Goal: Task Accomplishment & Management: Use online tool/utility

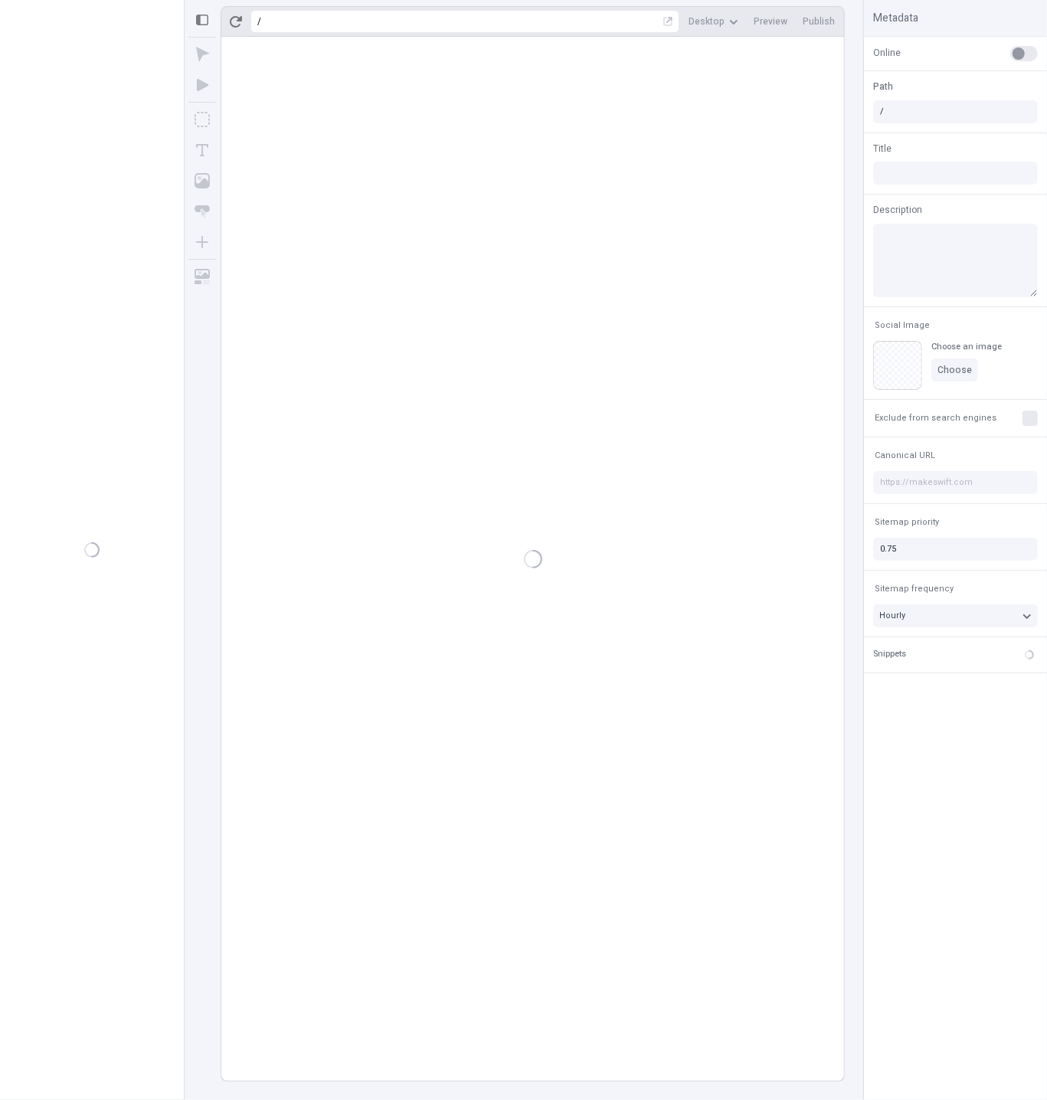
type input "/page"
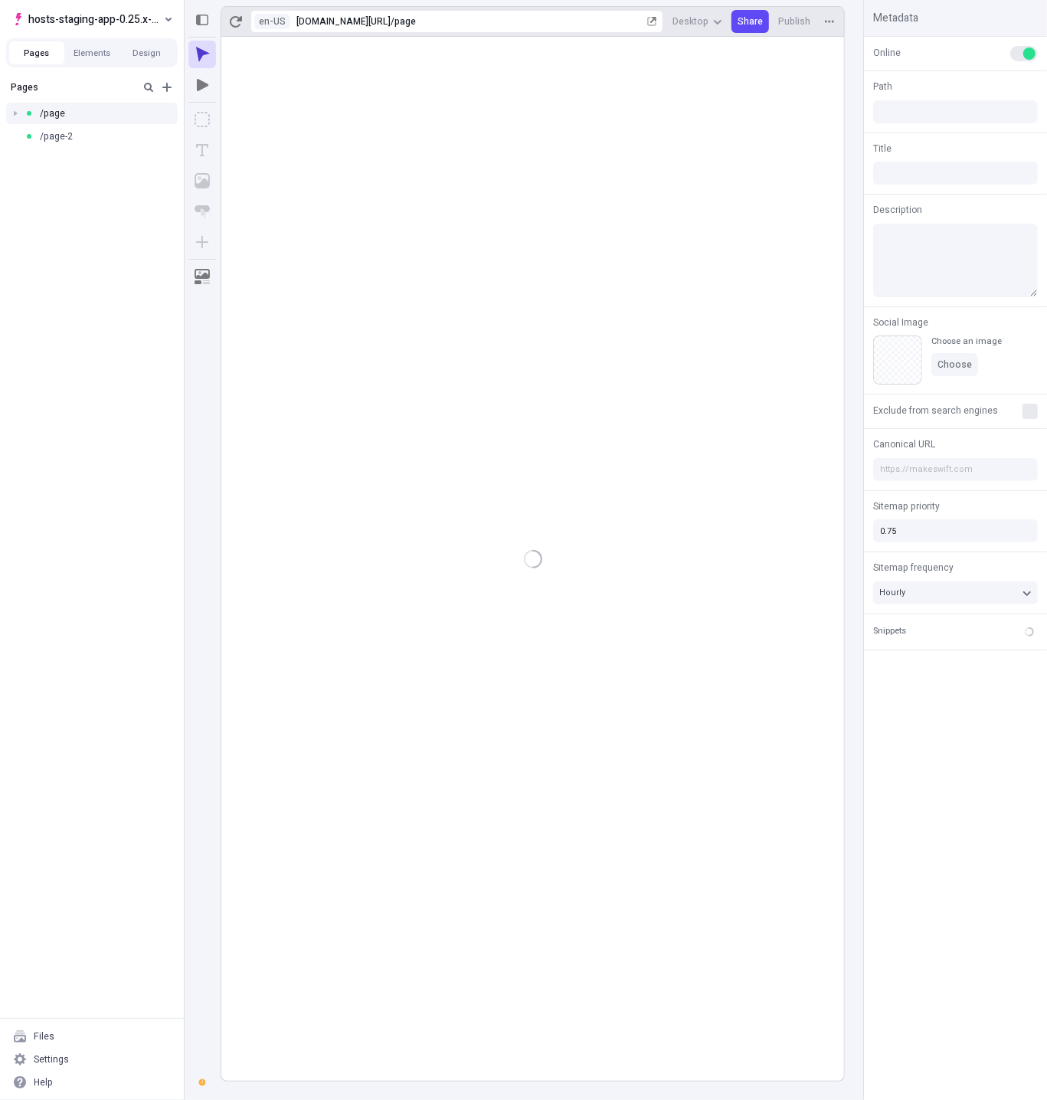
type input "/page"
click at [110, 494] on div "Pages /page /page-2" at bounding box center [92, 546] width 184 height 945
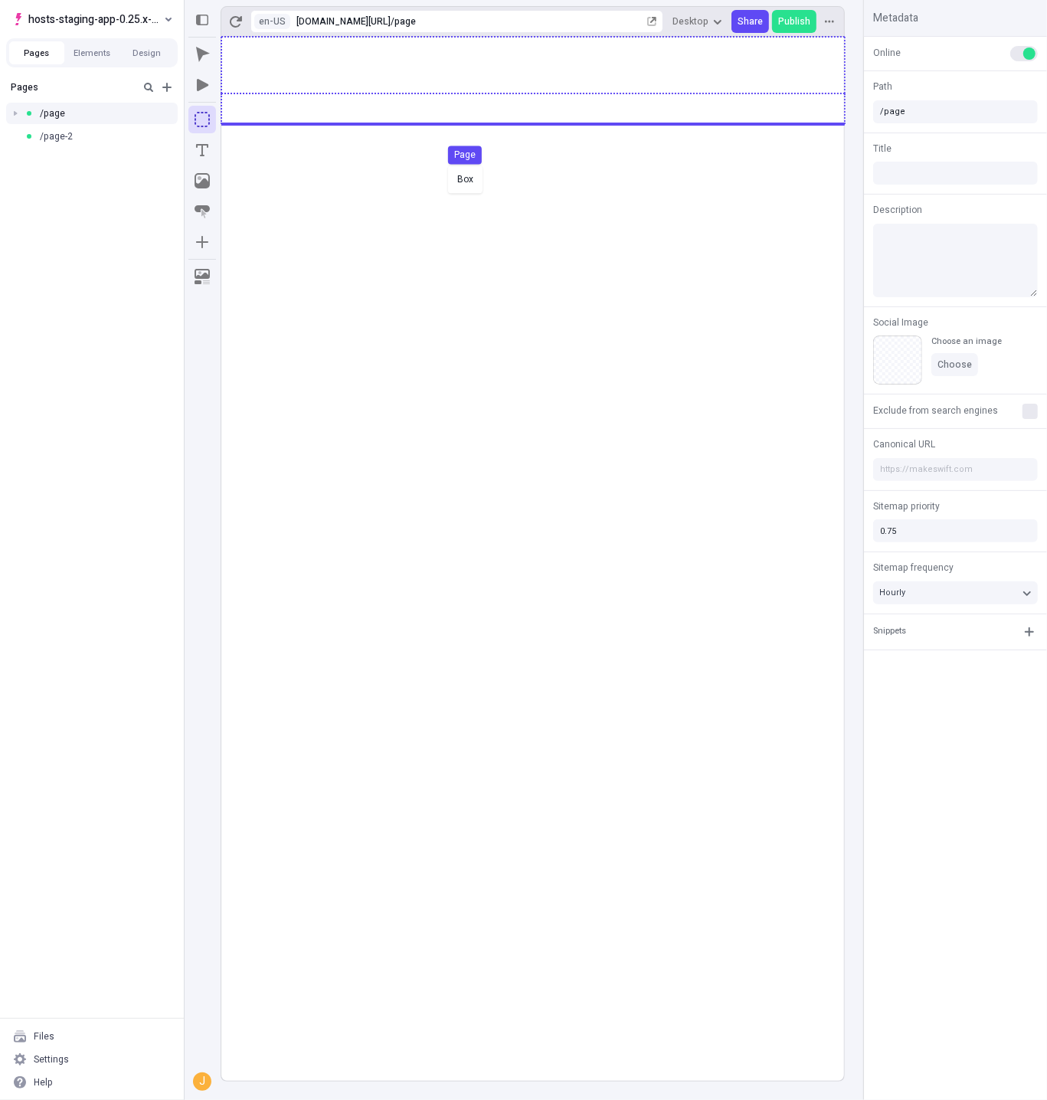
click at [459, 161] on div "Box Page" at bounding box center [523, 550] width 1047 height 1100
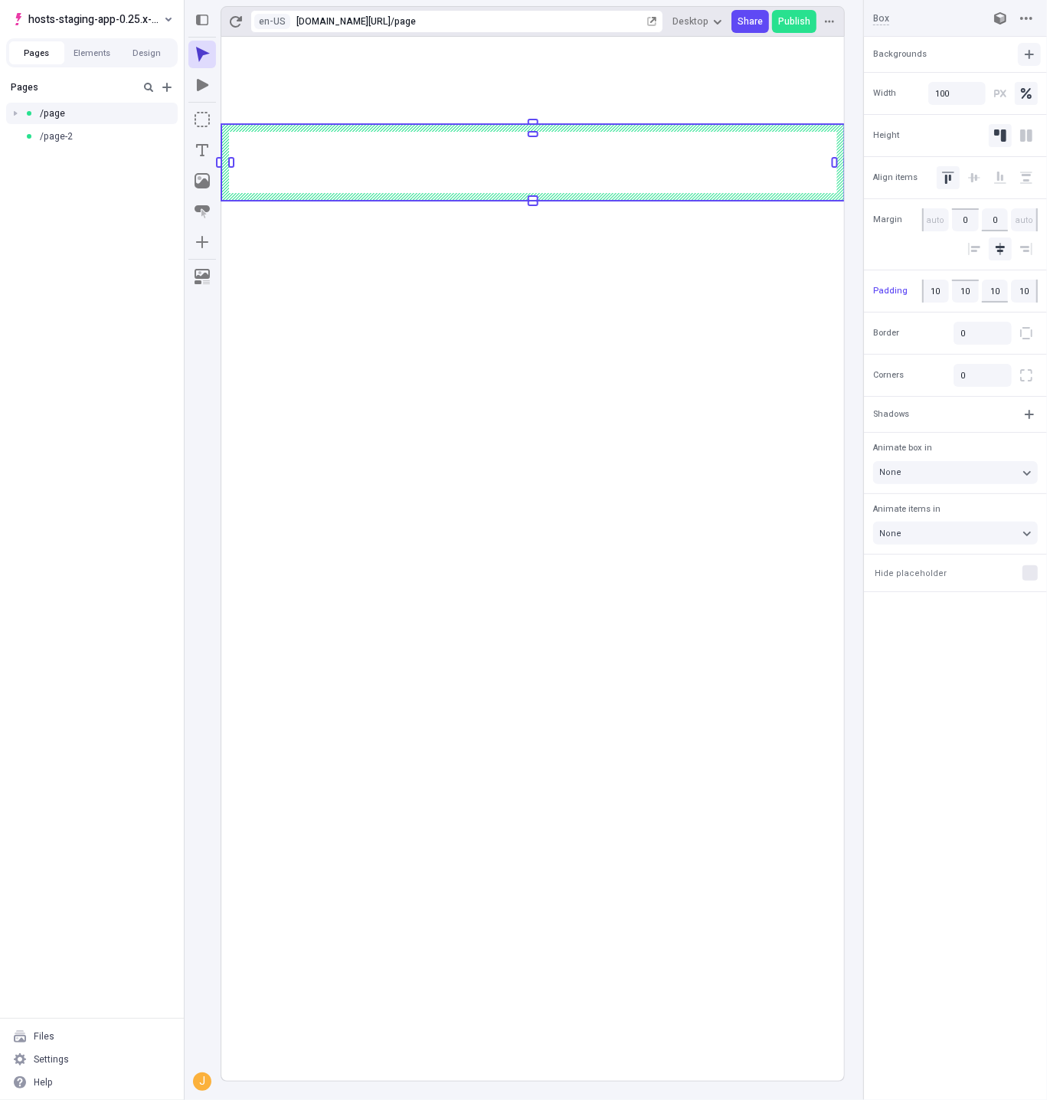
click at [1024, 51] on button "button" at bounding box center [1029, 54] width 23 height 23
click at [987, 156] on div "Video" at bounding box center [995, 155] width 25 height 12
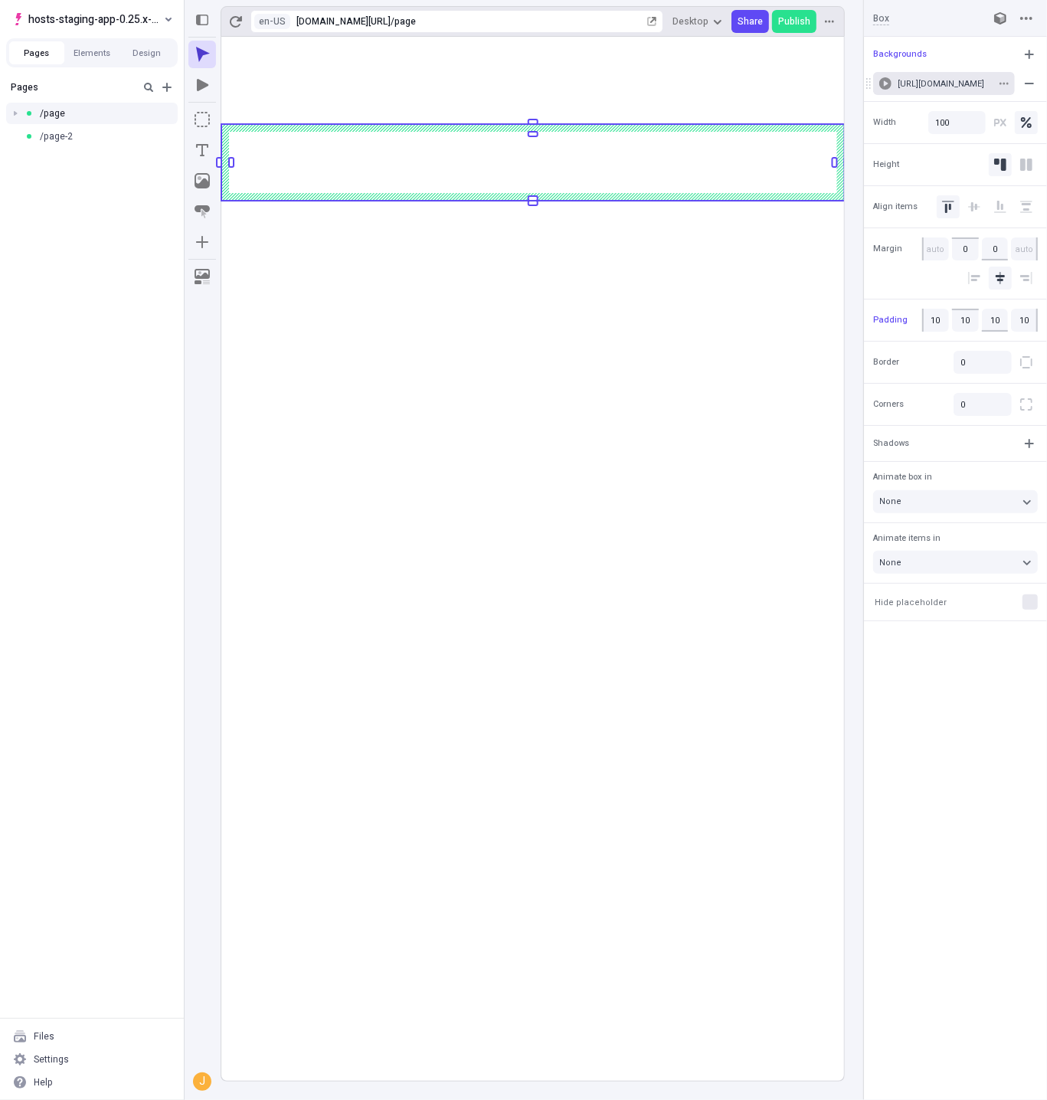
click at [946, 89] on button "[URL][DOMAIN_NAME]" at bounding box center [944, 83] width 142 height 23
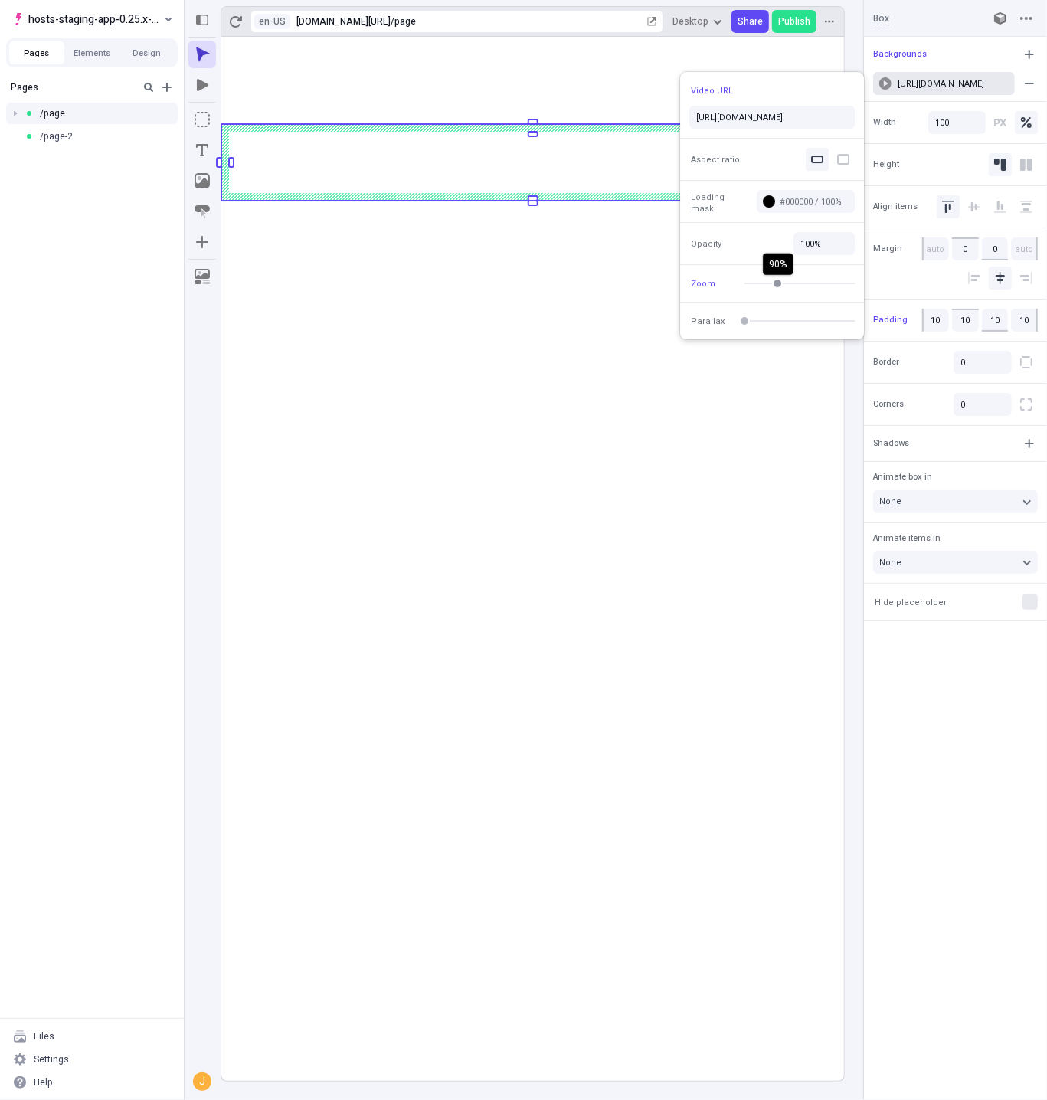
click at [780, 283] on body "hosts-staging-app-0.25.x-nextjs-15 Pages Elements Design Pages /page /page-2 Fi…" at bounding box center [523, 550] width 1047 height 1100
click at [781, 321] on body "hosts-staging-app-0.25.x-nextjs-15 Pages Elements Design Pages /page /page-2 Fi…" at bounding box center [523, 550] width 1047 height 1100
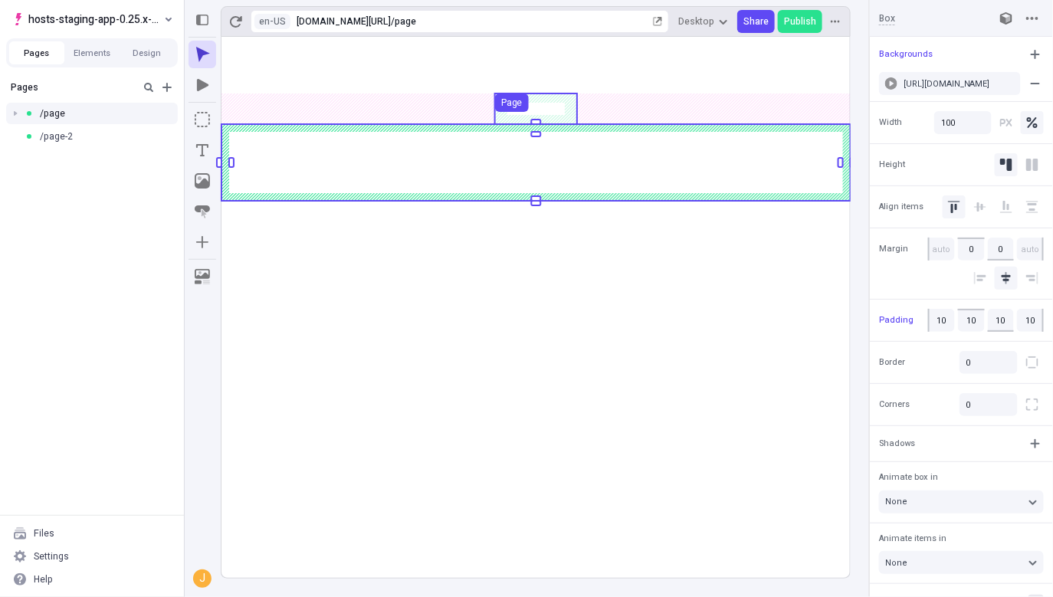
click at [519, 112] on use at bounding box center [536, 108] width 82 height 31
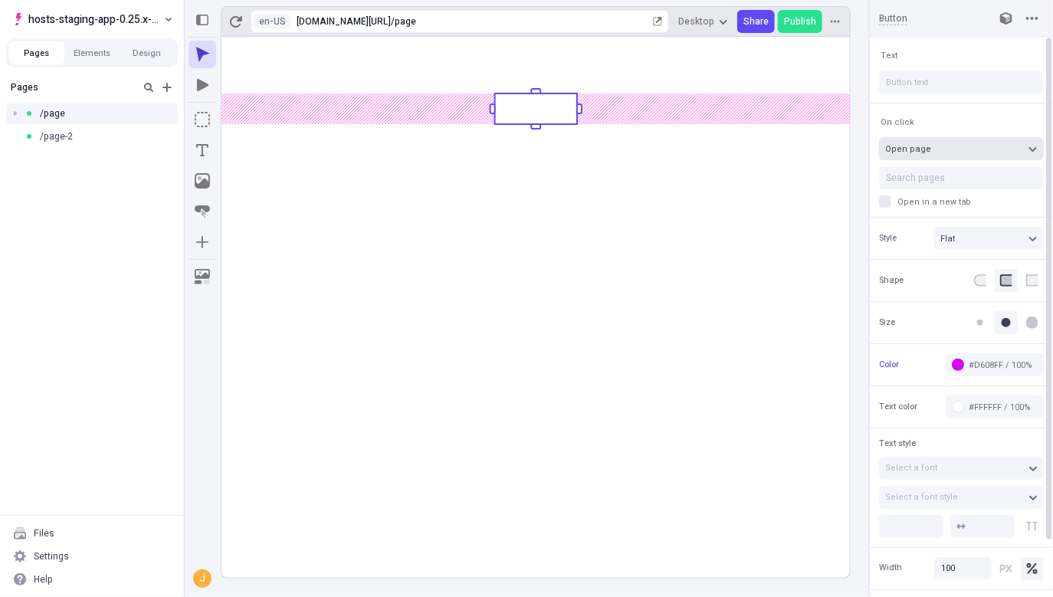
click at [943, 156] on button "Open page" at bounding box center [961, 148] width 165 height 23
click at [942, 176] on div "Open page" at bounding box center [953, 177] width 125 height 11
click at [943, 176] on button "Search pages" at bounding box center [961, 177] width 165 height 23
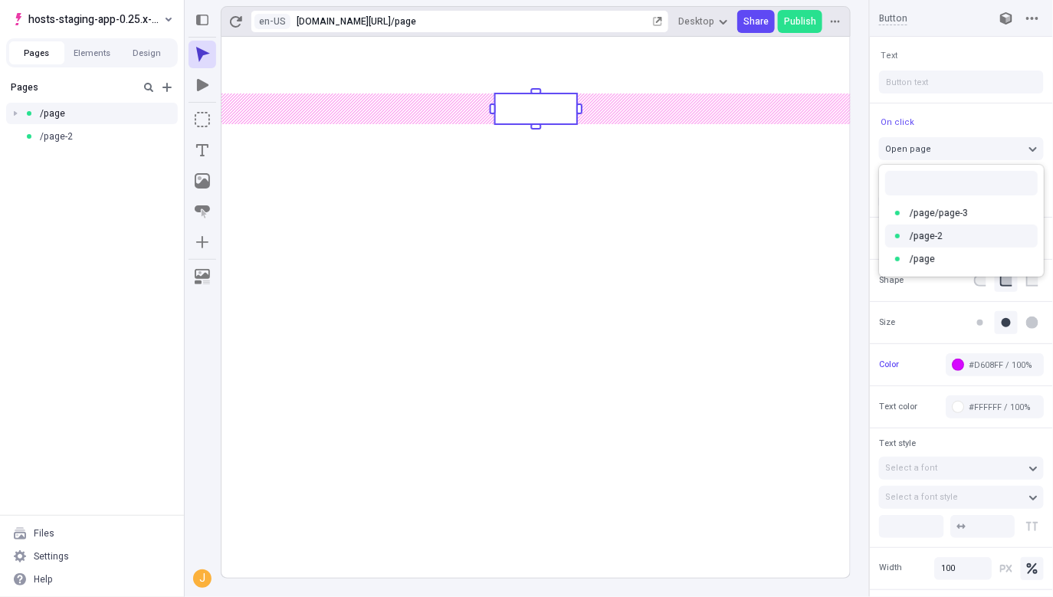
click at [966, 234] on div "/ page-2" at bounding box center [970, 236] width 122 height 12
type input "page-2"
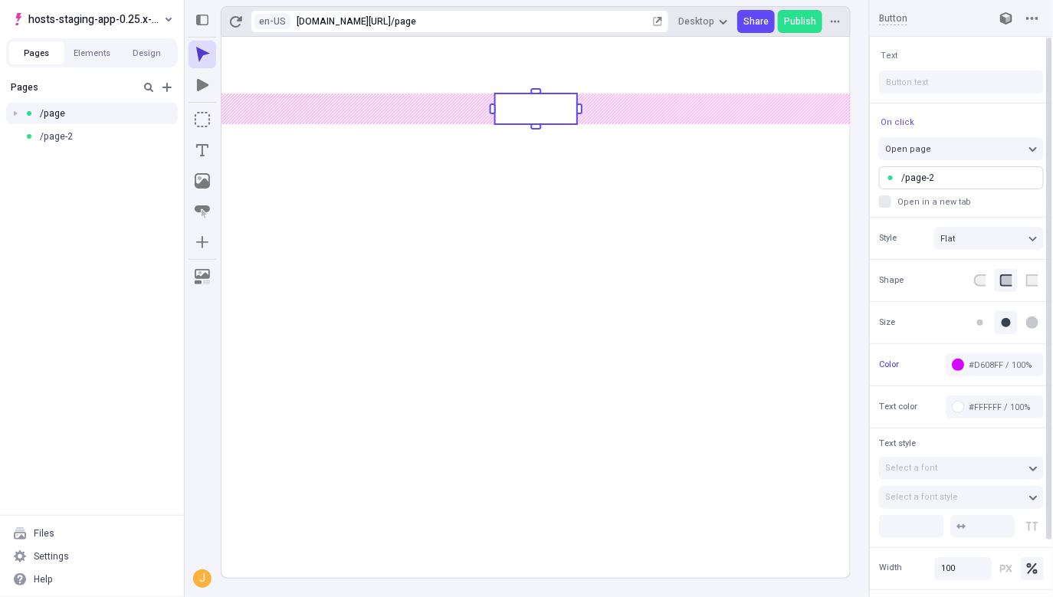
click at [704, 334] on rect at bounding box center [535, 307] width 629 height 541
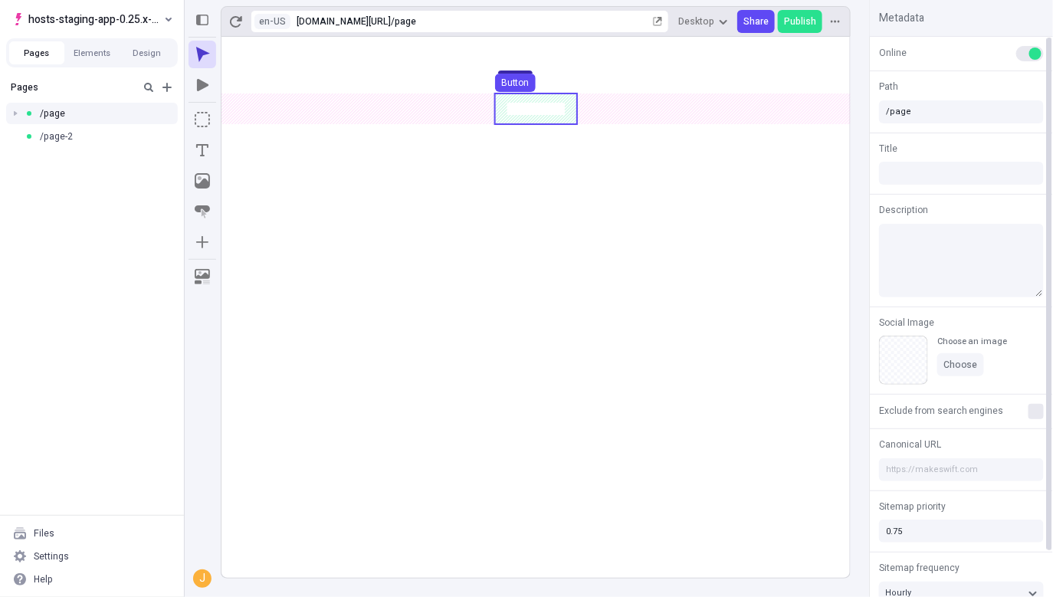
click at [548, 110] on use at bounding box center [536, 108] width 82 height 31
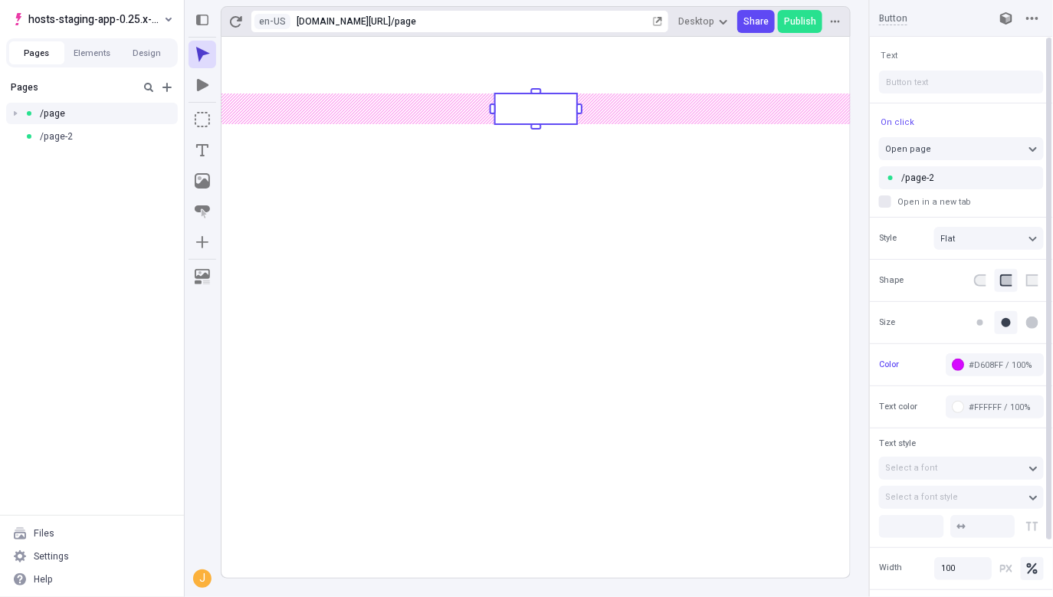
click at [603, 373] on rect at bounding box center [535, 307] width 629 height 541
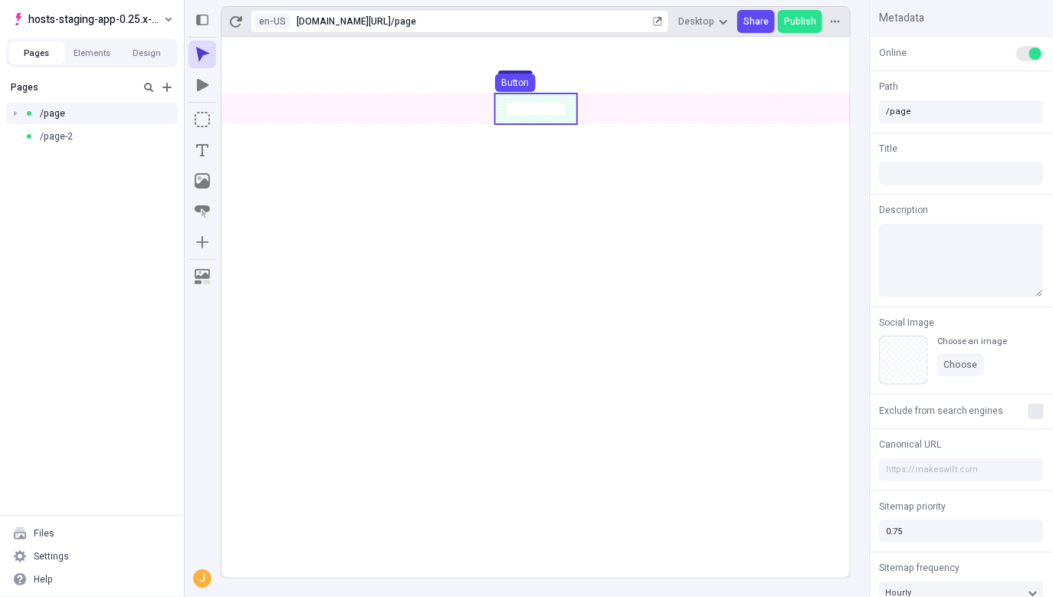
click at [529, 113] on use at bounding box center [536, 108] width 82 height 31
